Goal: Find specific page/section: Find specific page/section

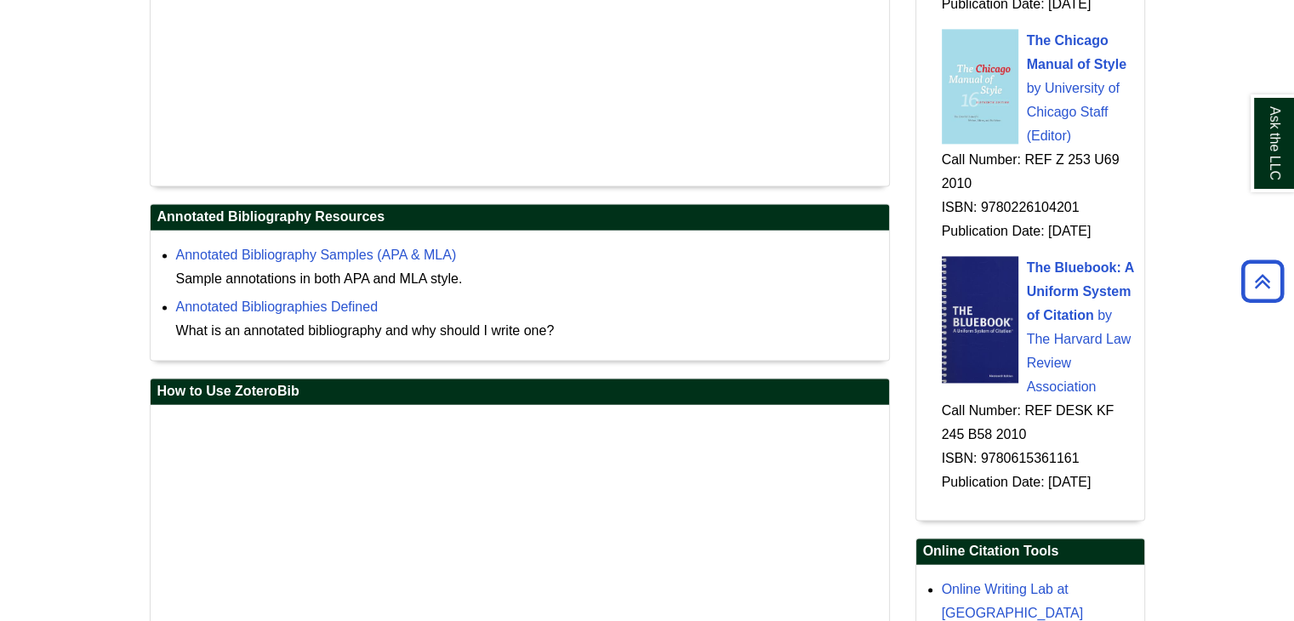
scroll to position [2270, 0]
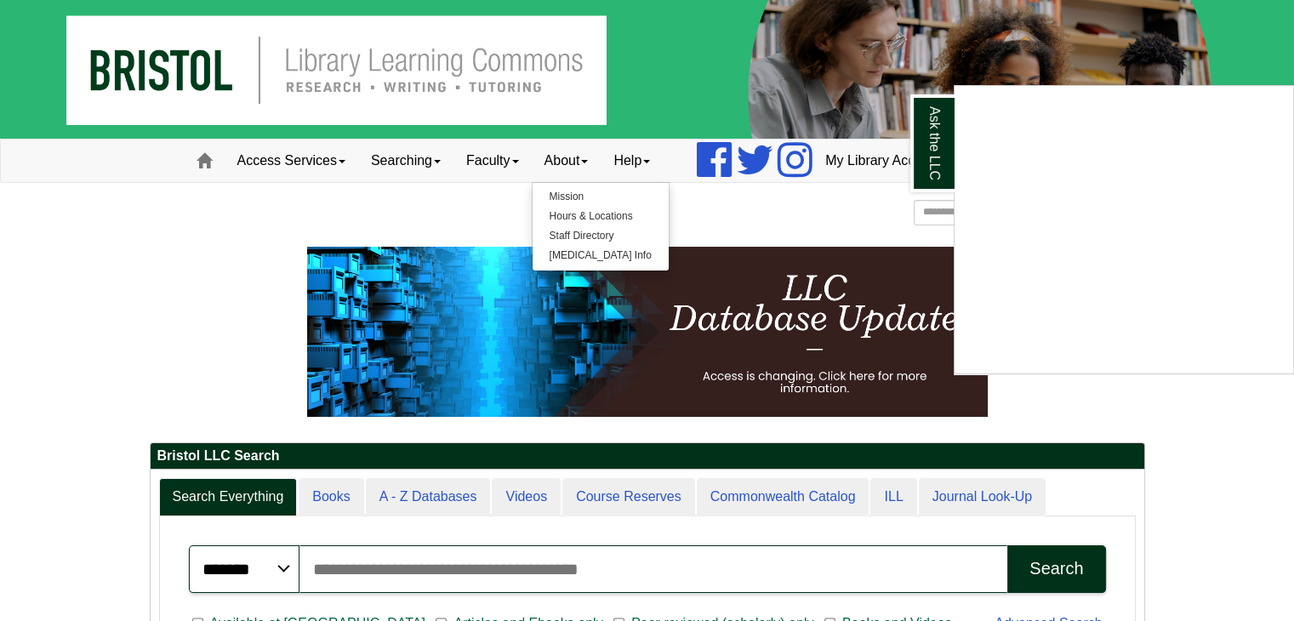
click at [254, 259] on div "Ask the LLC" at bounding box center [647, 310] width 1294 height 621
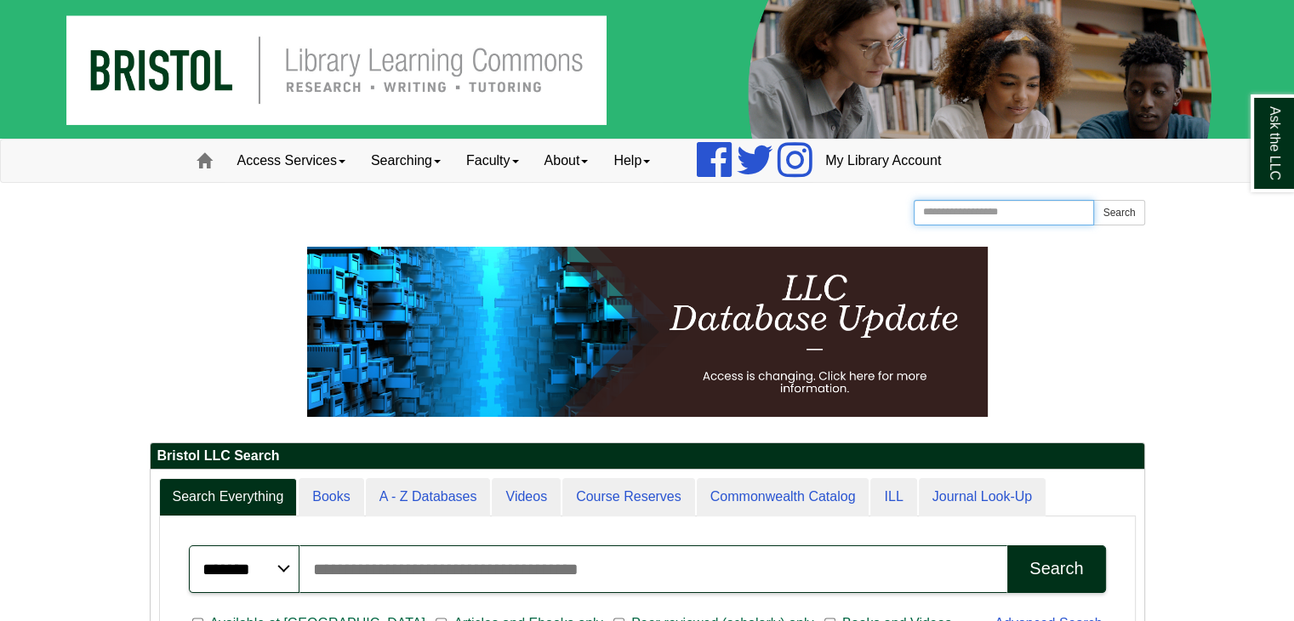
click at [949, 208] on input "Search the Website" at bounding box center [1004, 213] width 181 height 26
type input "**********"
click at [1093, 200] on button "Search" at bounding box center [1118, 213] width 51 height 26
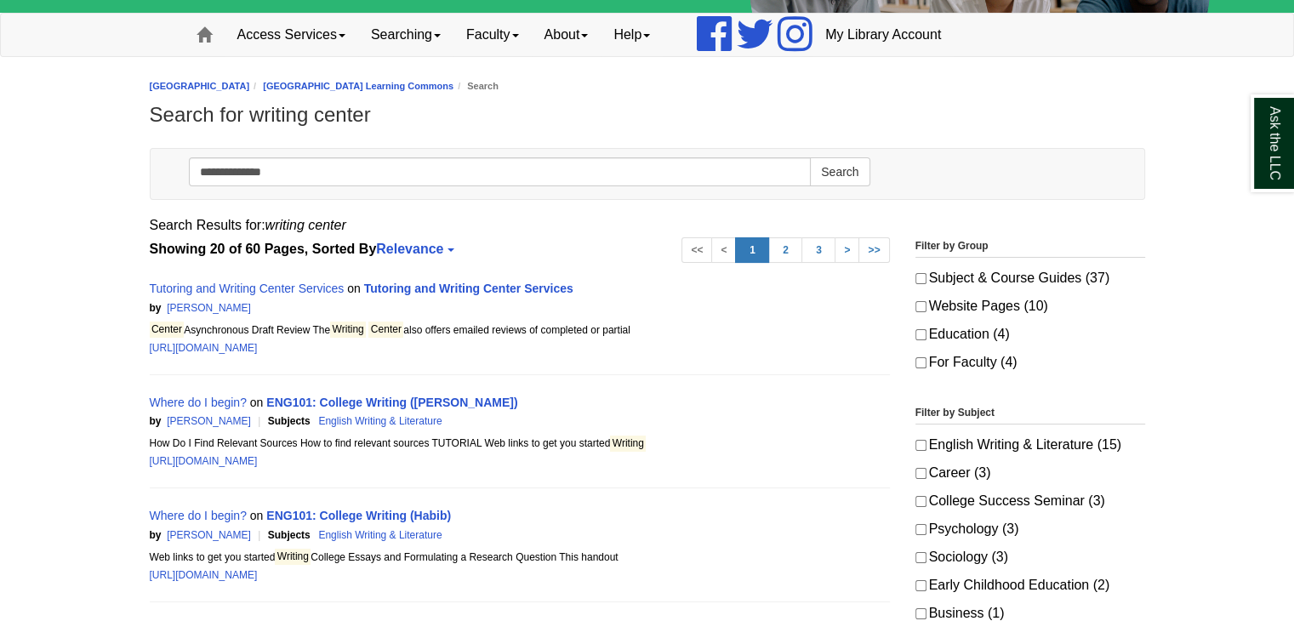
scroll to position [132, 0]
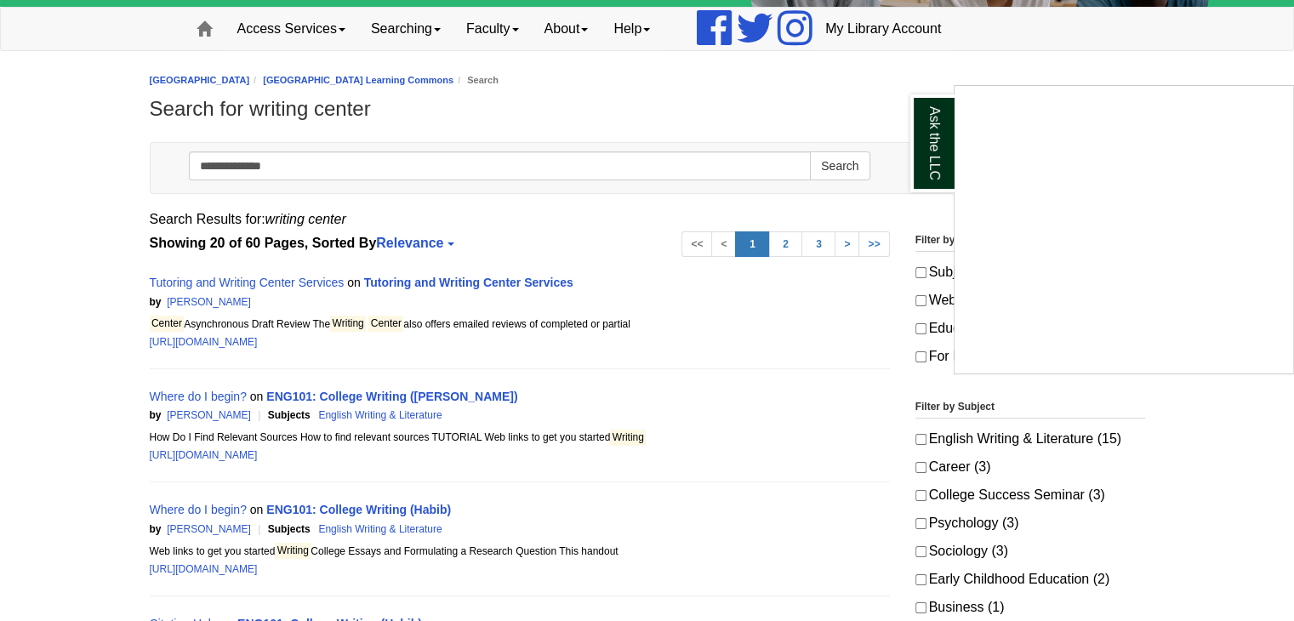
click at [260, 283] on div "Ask the LLC" at bounding box center [647, 310] width 1294 height 621
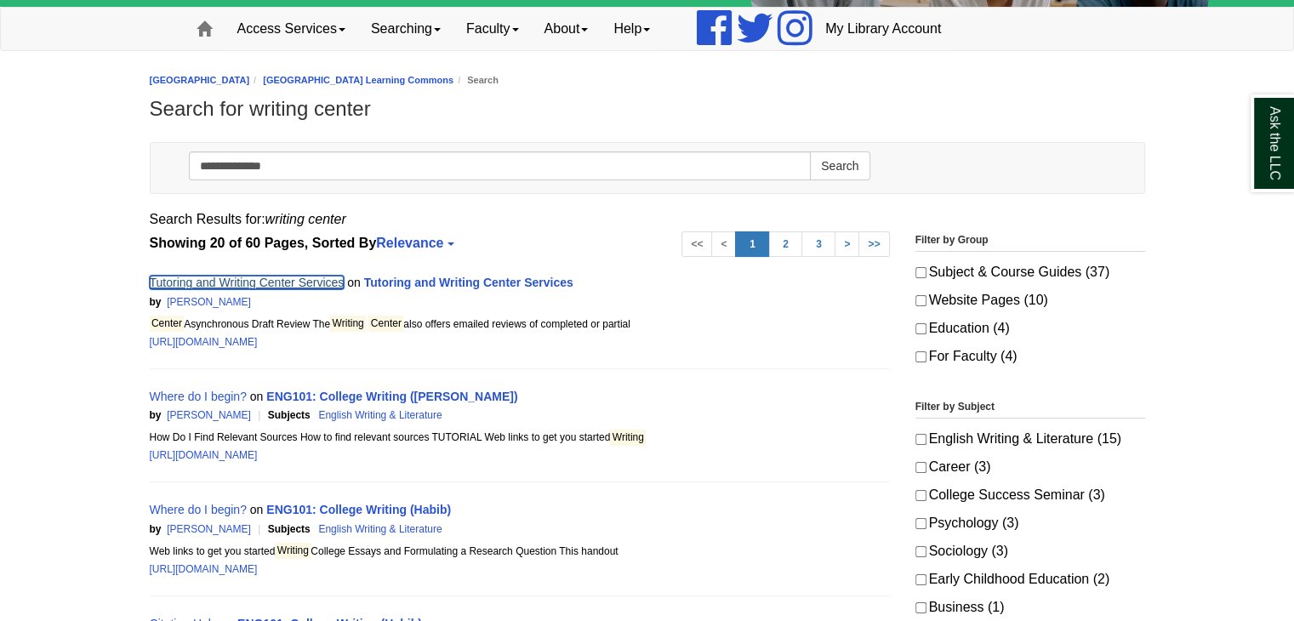
click at [260, 283] on link "Tutoring and Writing Center Services" at bounding box center [247, 283] width 195 height 14
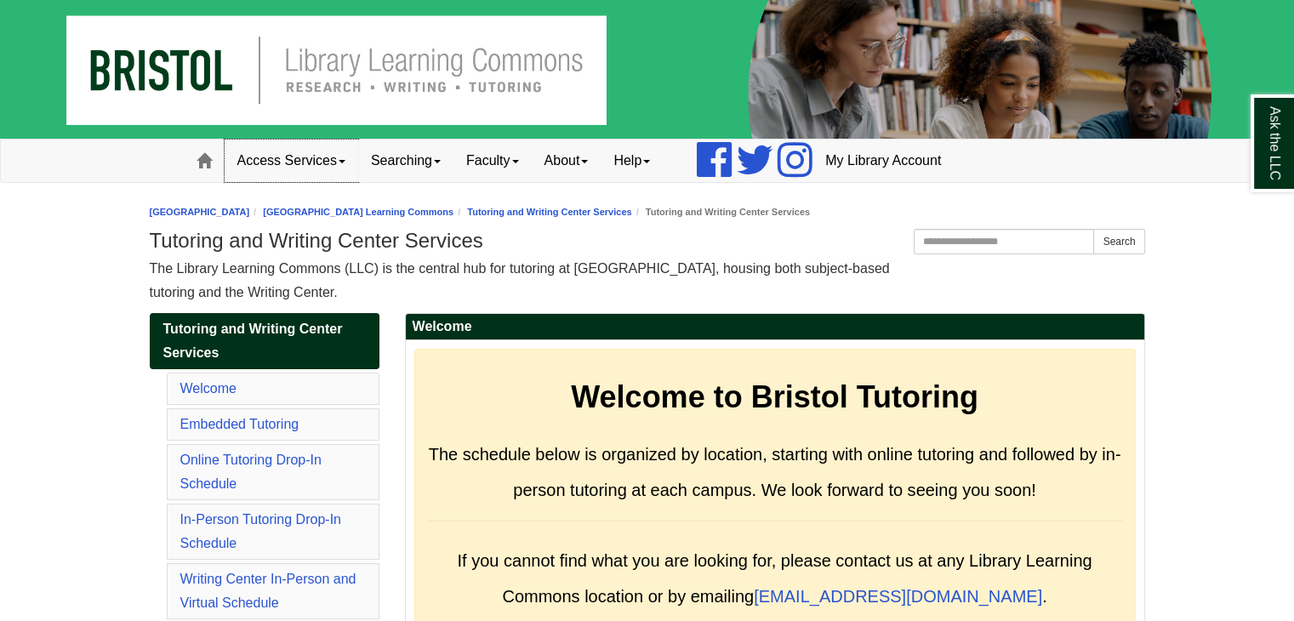
click at [306, 156] on link "Access Services" at bounding box center [292, 161] width 134 height 43
click at [522, 165] on link "Faculty" at bounding box center [492, 161] width 78 height 43
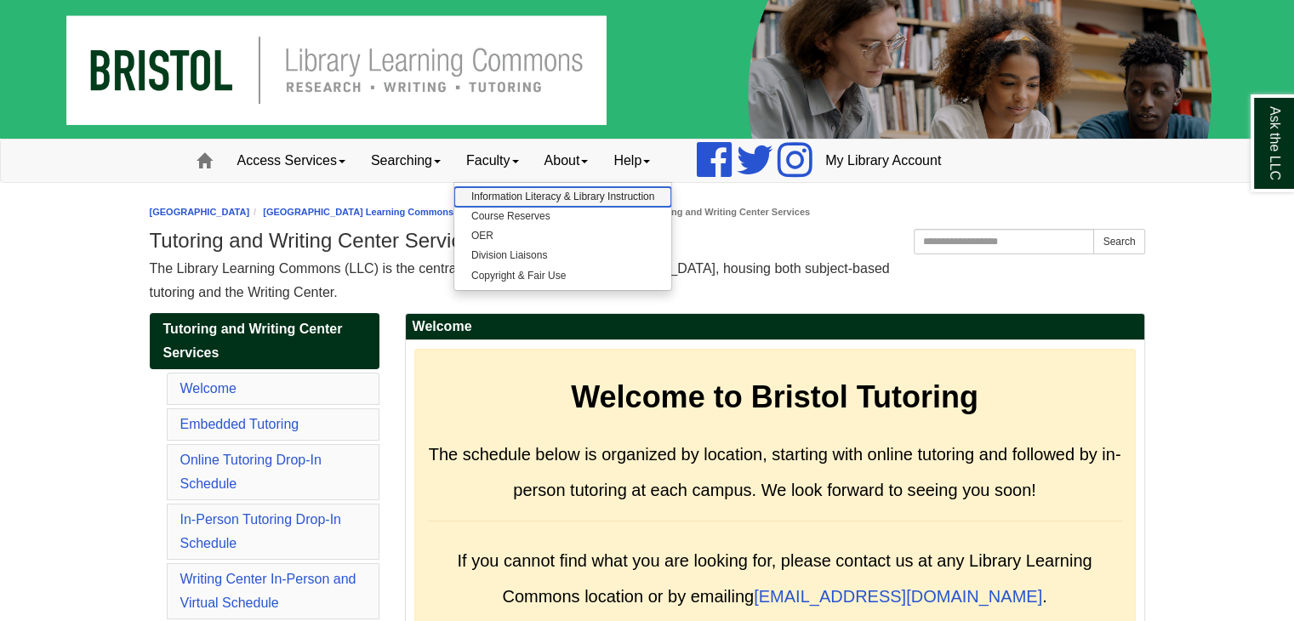
click at [508, 200] on link "Information Literacy & Library Instruction" at bounding box center [562, 197] width 217 height 20
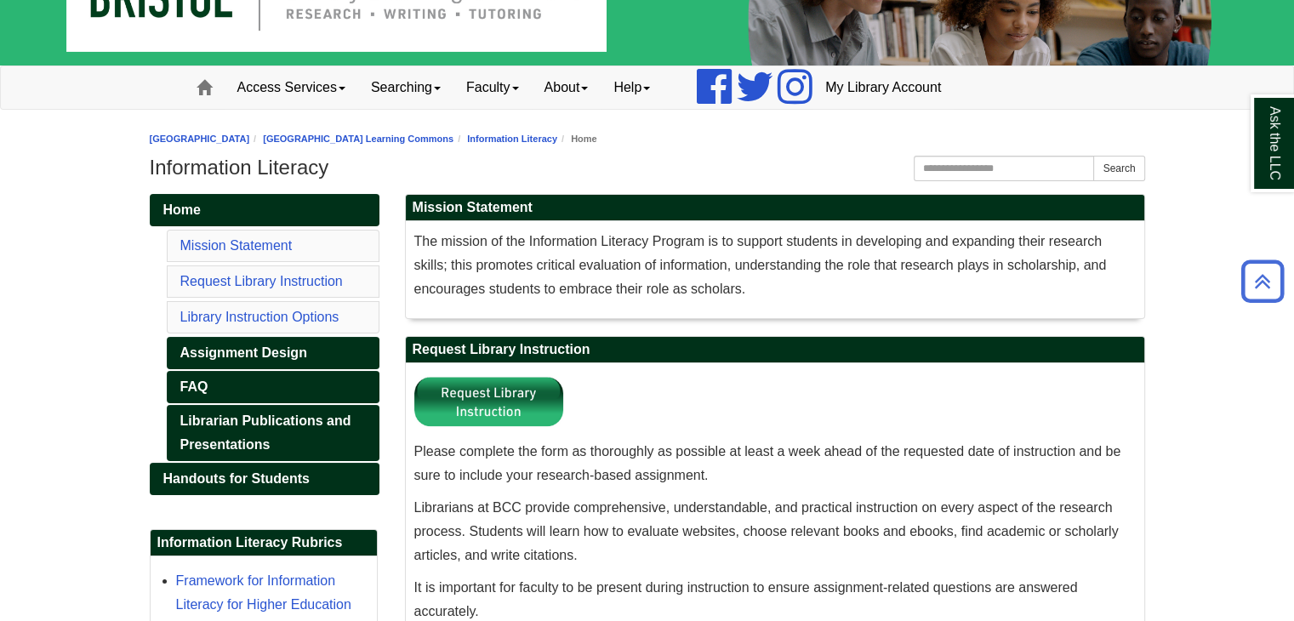
scroll to position [28, 0]
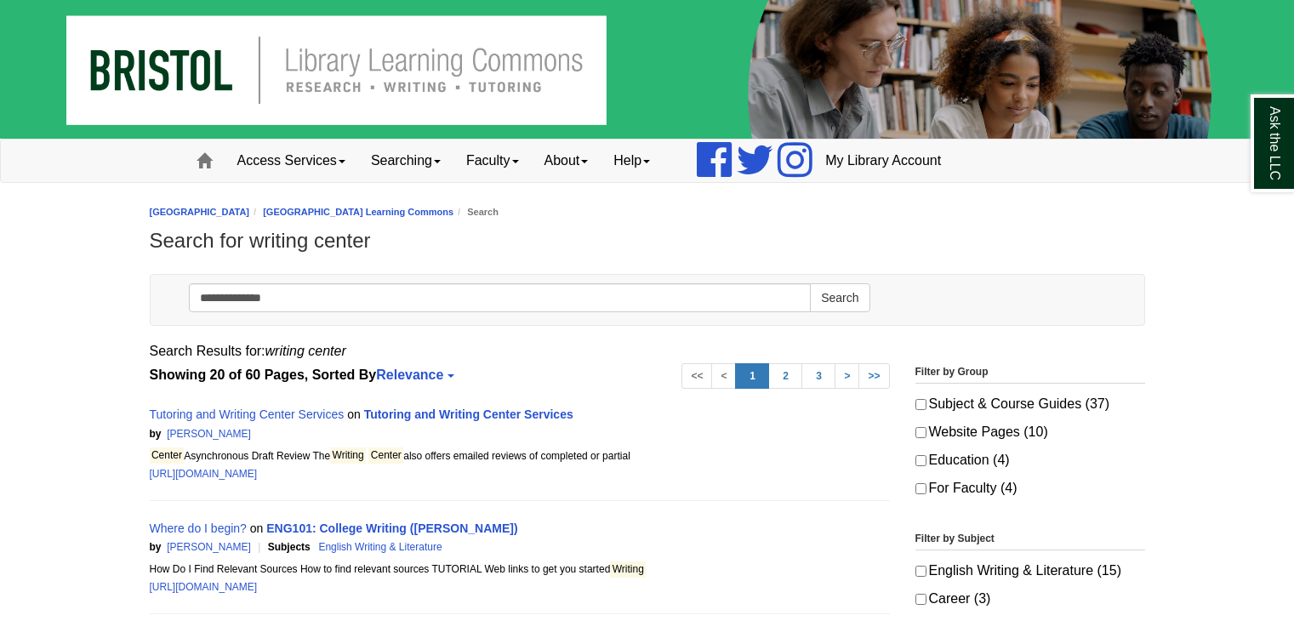
scroll to position [132, 0]
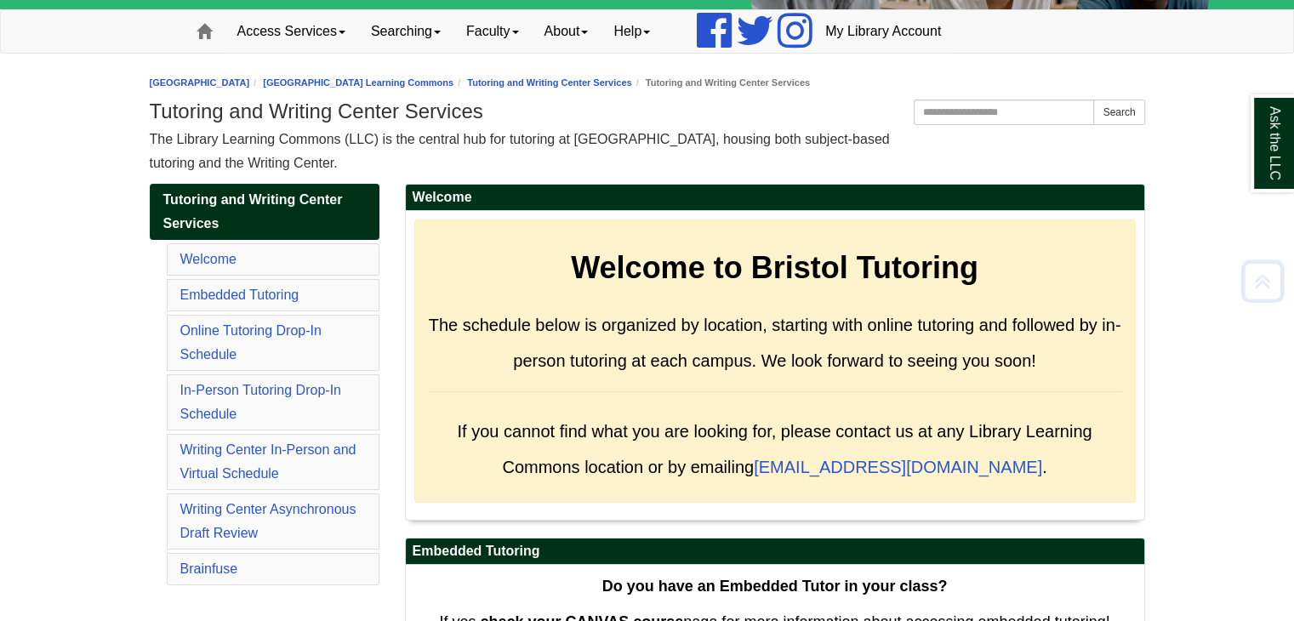
scroll to position [168, 0]
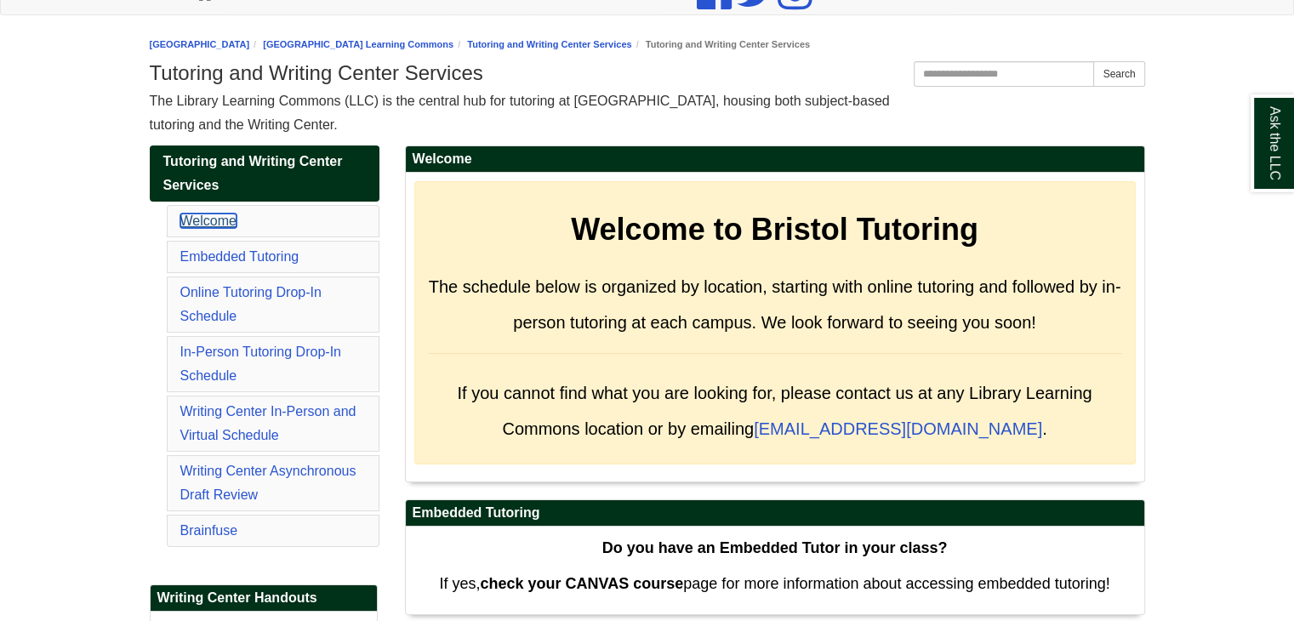
click at [197, 218] on link "Welcome" at bounding box center [208, 221] width 56 height 14
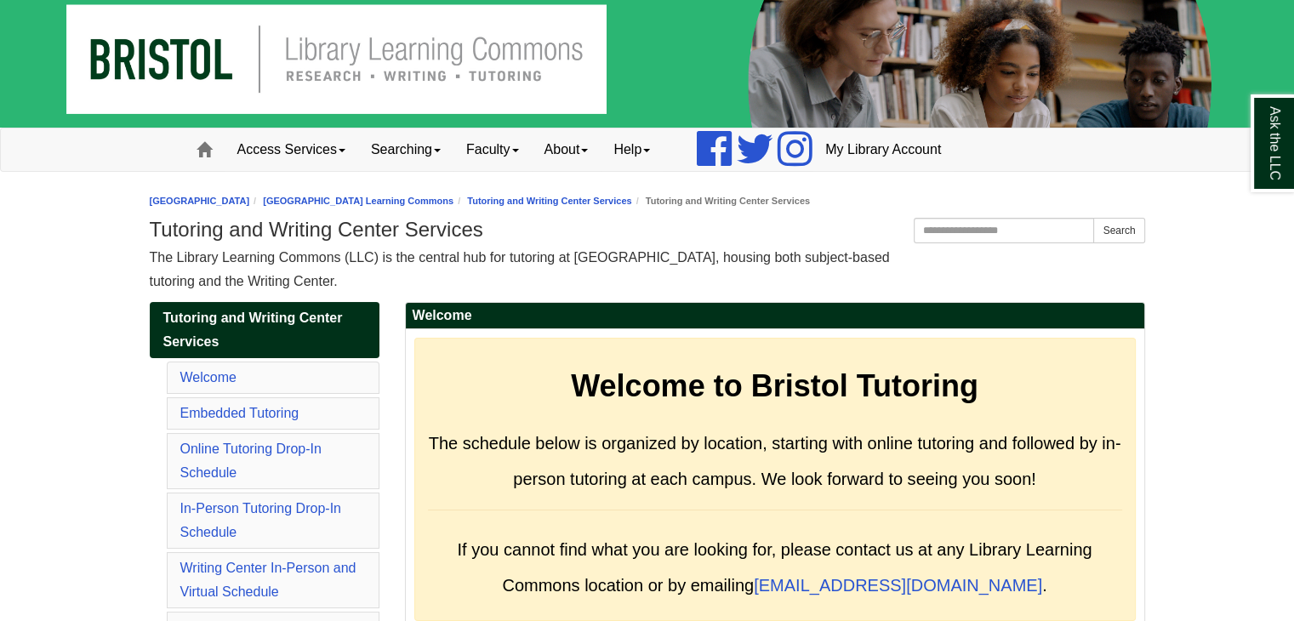
scroll to position [24, 0]
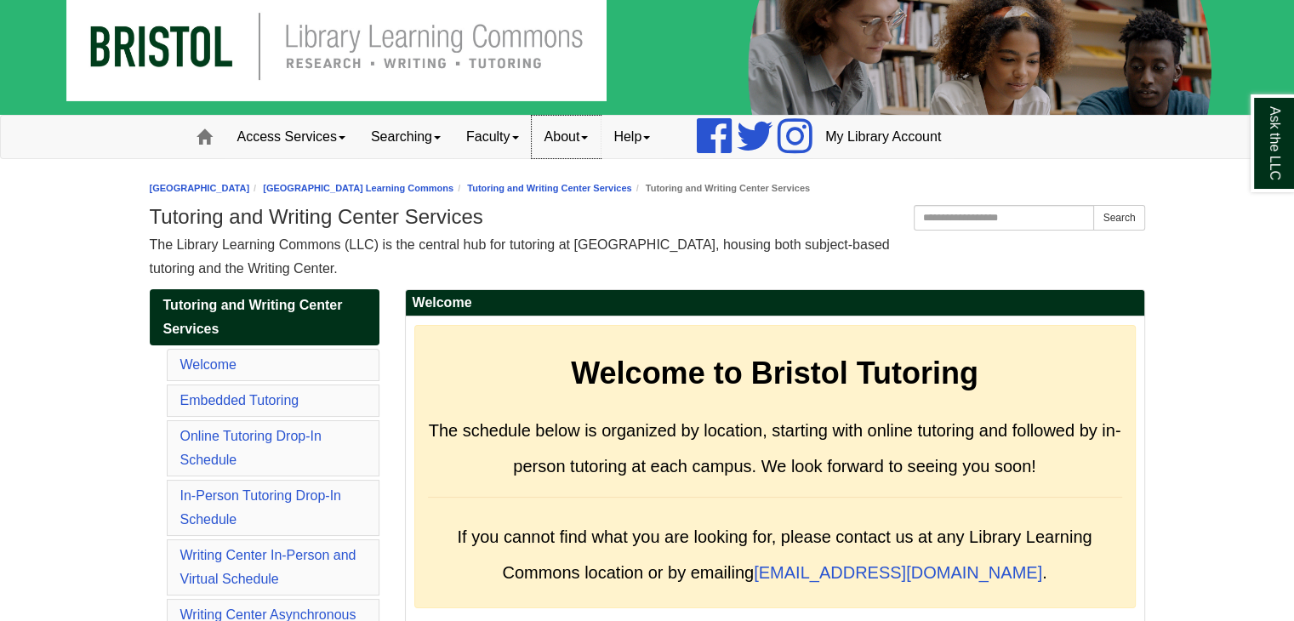
click at [558, 128] on link "About" at bounding box center [567, 137] width 70 height 43
click at [583, 215] on link "Staff Directory" at bounding box center [600, 212] width 134 height 20
click at [592, 134] on link "About" at bounding box center [567, 137] width 70 height 43
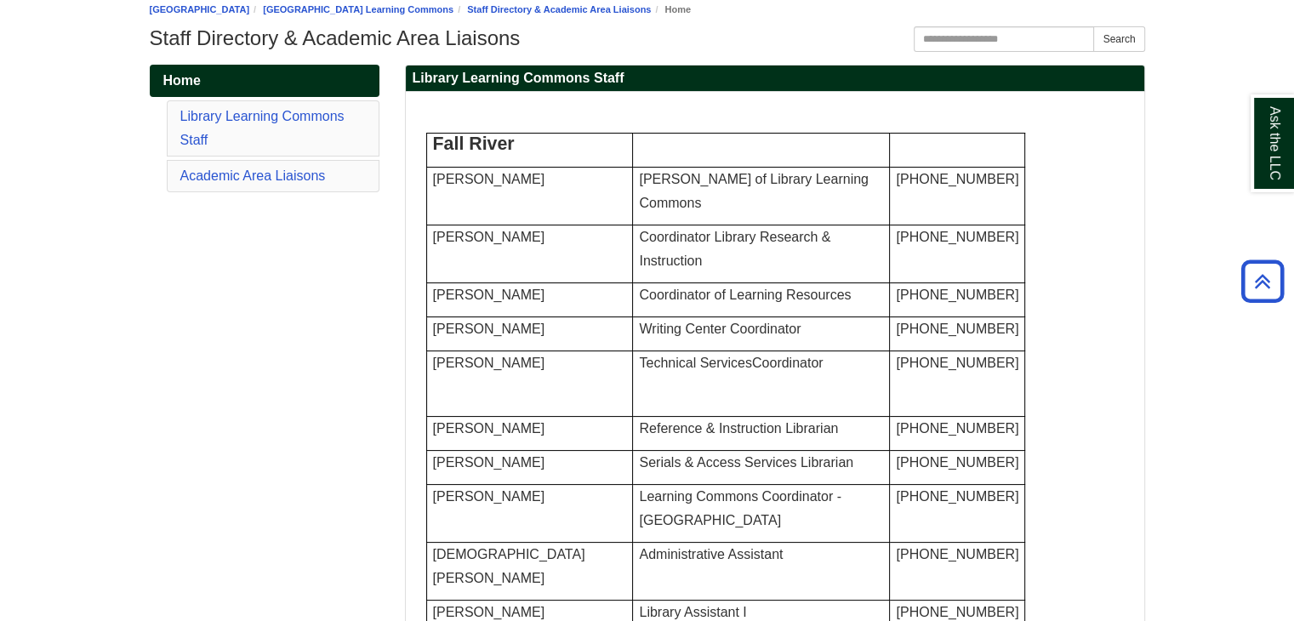
scroll to position [177, 0]
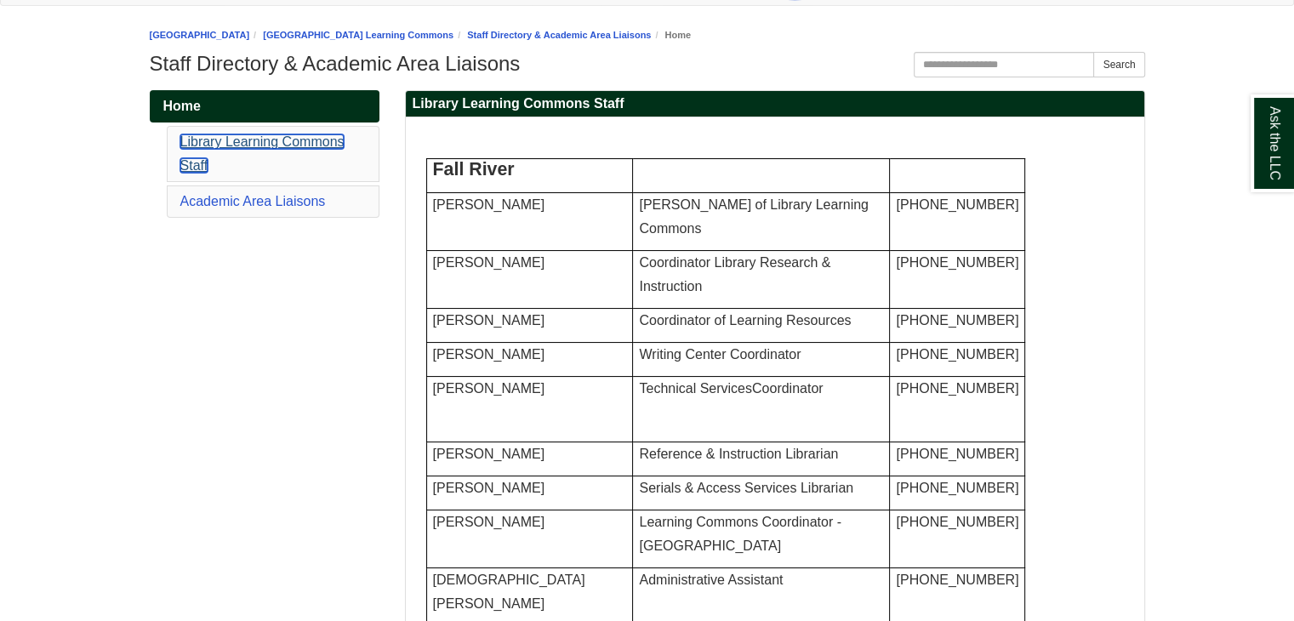
click at [245, 144] on link "Library Learning Commons Staff" at bounding box center [262, 153] width 164 height 38
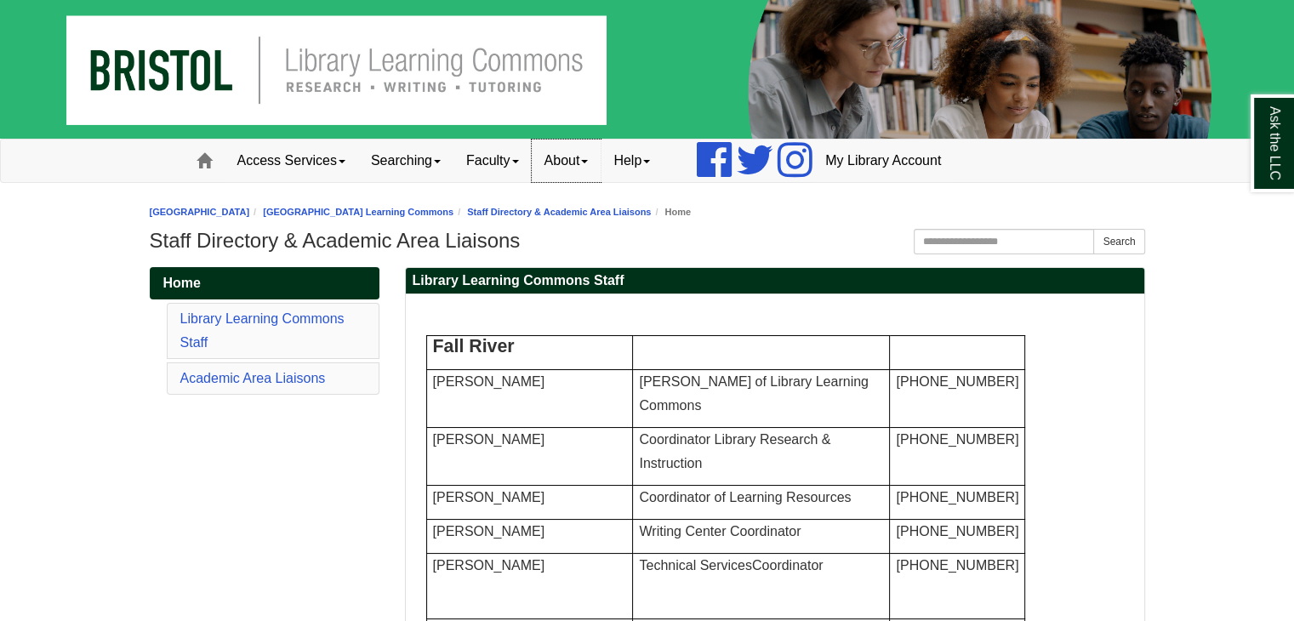
click at [587, 161] on link "About" at bounding box center [567, 161] width 70 height 43
click at [581, 216] on link "Hours & Locations" at bounding box center [600, 217] width 134 height 20
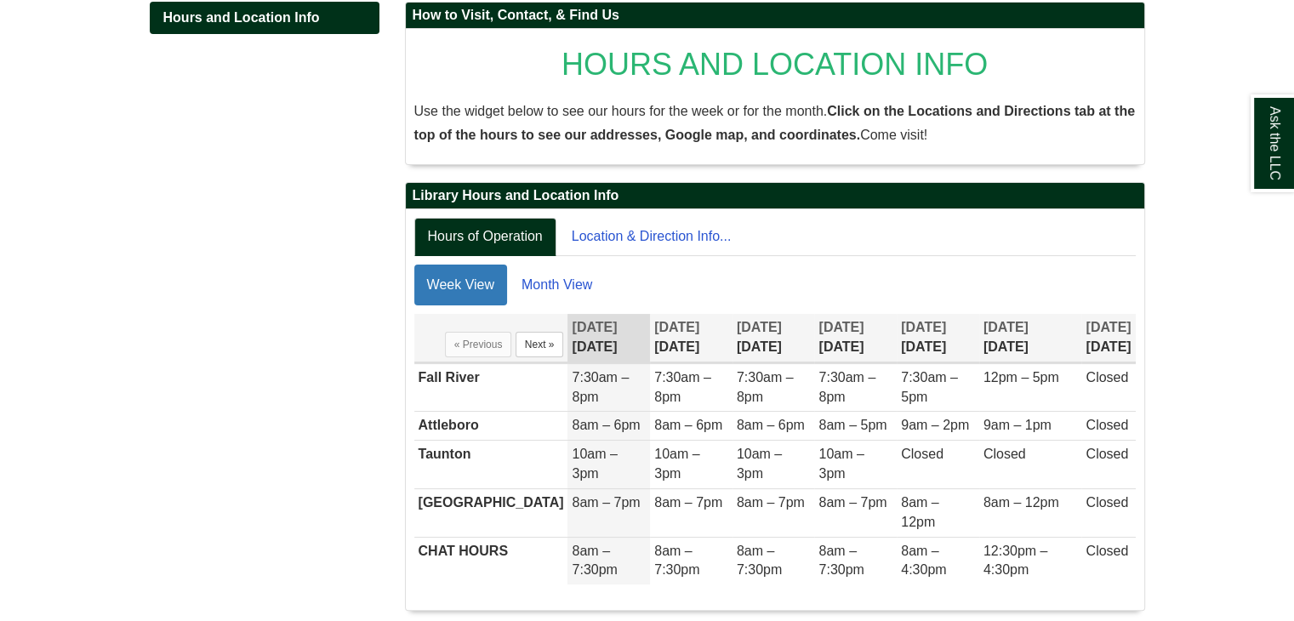
scroll to position [294, 0]
